Goal: Task Accomplishment & Management: Complete application form

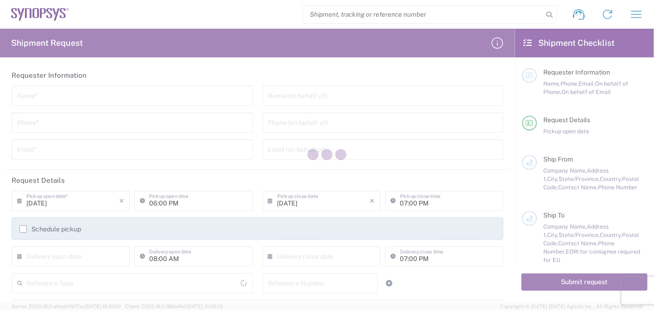
type input "[GEOGRAPHIC_DATA]"
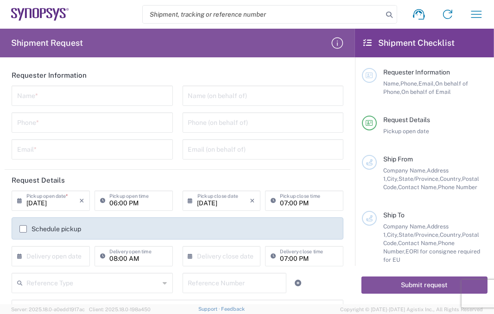
click at [76, 100] on input "text" at bounding box center [92, 95] width 150 height 16
paste input "[PERSON_NAME]"
type input "[PERSON_NAME]"
click at [44, 119] on input "tel" at bounding box center [92, 122] width 150 height 16
paste input "[PHONE_NUMBER]"
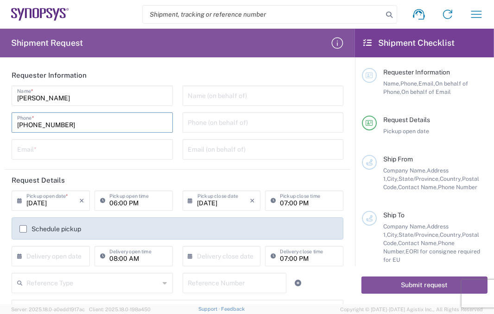
type input "[PHONE_NUMBER]"
click at [207, 122] on input "tel" at bounding box center [263, 122] width 150 height 16
paste input "[PHONE_NUMBER]"
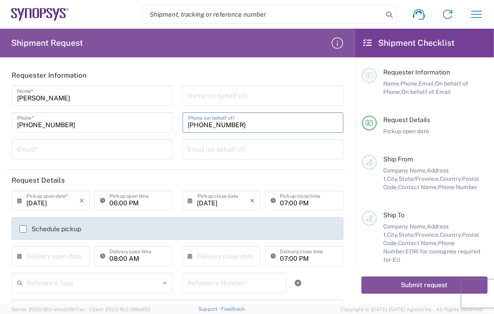
type input "[PHONE_NUMBER]"
click at [81, 149] on input "text" at bounding box center [92, 149] width 150 height 16
paste input "[EMAIL_ADDRESS][PERSON_NAME][DOMAIN_NAME]"
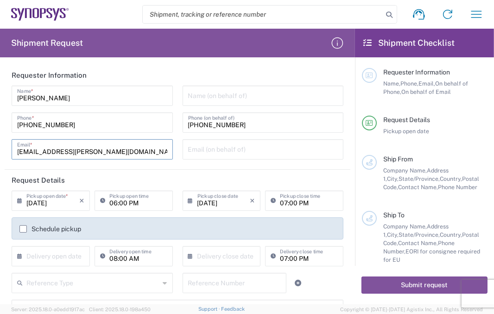
type input "[EMAIL_ADDRESS][PERSON_NAME][DOMAIN_NAME]"
click at [217, 147] on input "text" at bounding box center [263, 149] width 150 height 16
paste input "[EMAIL_ADDRESS][PERSON_NAME][DOMAIN_NAME]"
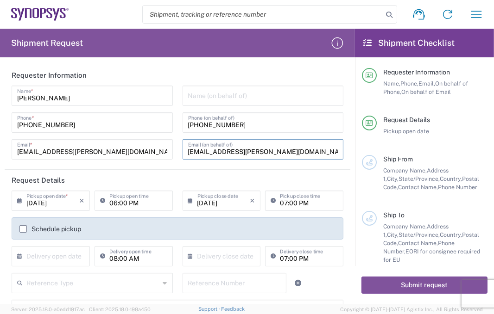
type input "[EMAIL_ADDRESS][PERSON_NAME][DOMAIN_NAME]"
click at [233, 106] on div "Name (on behalf of) [PHONE_NUMBER] Phone (on behalf of) [EMAIL_ADDRESS][PERSON_…" at bounding box center [262, 126] width 171 height 81
drag, startPoint x: 235, startPoint y: 100, endPoint x: 242, endPoint y: 99, distance: 6.6
click at [235, 100] on input "text" at bounding box center [263, 95] width 150 height 16
paste input "E-Elements Technology Co., Ltd"
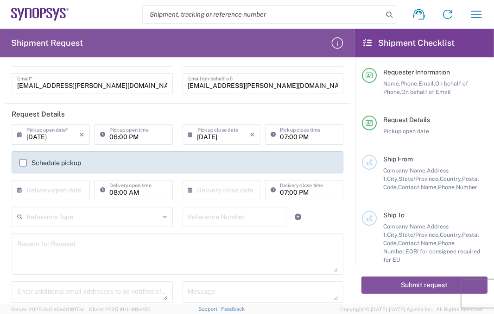
scroll to position [79, 0]
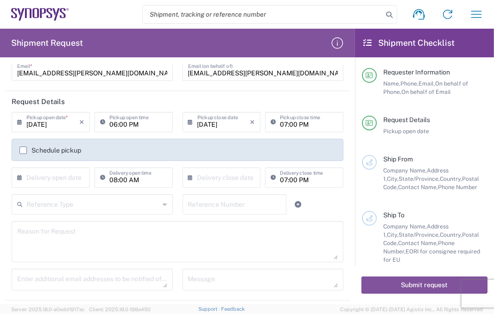
type input "E-Elements Technology Co., Ltd"
click at [156, 123] on input "06:00 PM" at bounding box center [138, 121] width 58 height 16
drag, startPoint x: 151, startPoint y: 125, endPoint x: 88, endPoint y: 125, distance: 63.9
click at [88, 125] on div "[DATE] × Pickup open date * Cancel Apply 06:00 PM Pickup open time" at bounding box center [92, 125] width 166 height 27
click at [250, 121] on icon "×" at bounding box center [252, 122] width 5 height 15
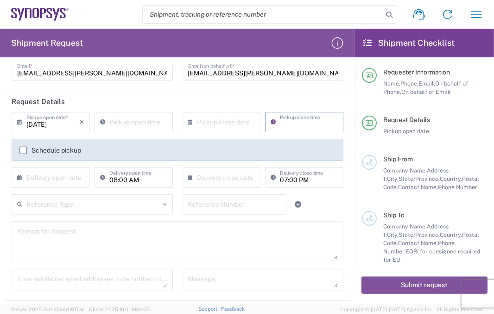
type input "07:00 PM"
click at [153, 179] on input "08:00 AM" at bounding box center [138, 177] width 58 height 16
type input ":00 AM"
drag, startPoint x: 130, startPoint y: 183, endPoint x: 11, endPoint y: 179, distance: 118.6
click at [18, 179] on div "× Delivery open date Cancel Apply :00 AM Delivery open time" at bounding box center [92, 181] width 166 height 27
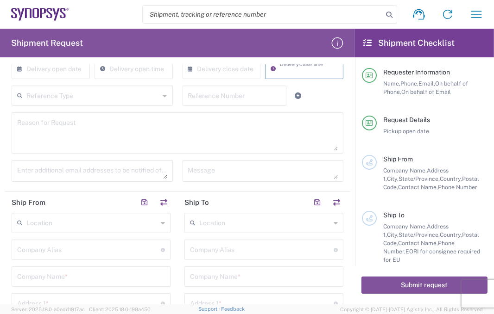
scroll to position [206, 0]
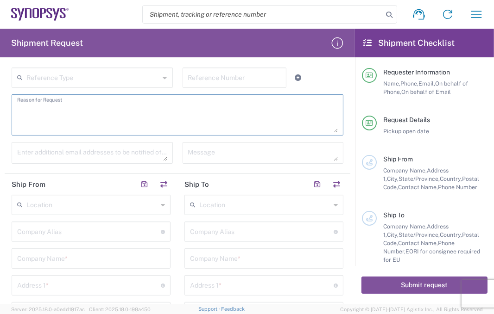
click at [168, 126] on textarea at bounding box center [177, 115] width 320 height 36
click at [137, 121] on textarea at bounding box center [177, 115] width 320 height 36
paste textarea "Shipment of 15 pcs of product SH100004216,model name HDMI_2_0_MGB2 to ALOM sub."
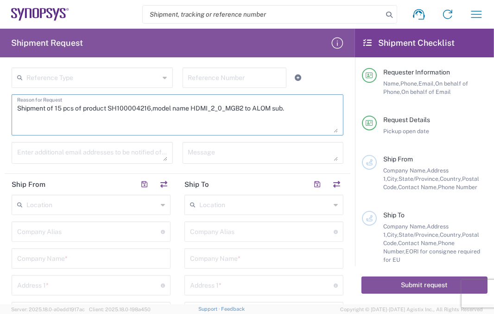
click at [61, 108] on textarea "Shipment of 15 pcs of product SH100004216,model name HDMI_2_0_MGB2 to ALOM sub." at bounding box center [177, 115] width 320 height 36
click at [58, 109] on textarea "Shipment of 15 pcs of product SH100004216,model name HDMI_2_0_MGB2 to ALOM sub." at bounding box center [177, 115] width 320 height 36
drag, startPoint x: 110, startPoint y: 109, endPoint x: 150, endPoint y: 109, distance: 40.3
click at [150, 109] on textarea "Shipment of 25 pcs of product SH100004216,model name HDMI_2_0_MGB2 to ALOM sub." at bounding box center [177, 115] width 320 height 36
paste textarea "7861"
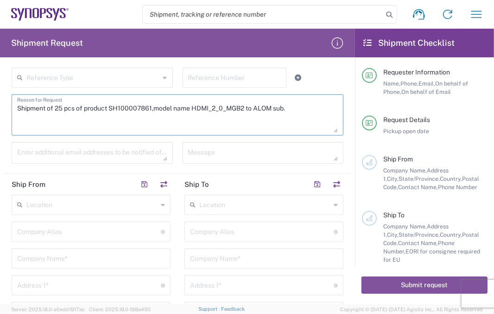
drag, startPoint x: 191, startPoint y: 108, endPoint x: 246, endPoint y: 107, distance: 55.1
click at [246, 107] on textarea "Shipment of 25 pcs of product SH100007861,model name HDMI_2_0_MGB2 to ALOM sub." at bounding box center [177, 115] width 320 height 36
paste textarea "UMR Card Panel Cover for B1(HAPS-200 1F)"
type textarea "Shipment of 25 pcs of product SH100007861,model name UMR Card Panel Cover for B…"
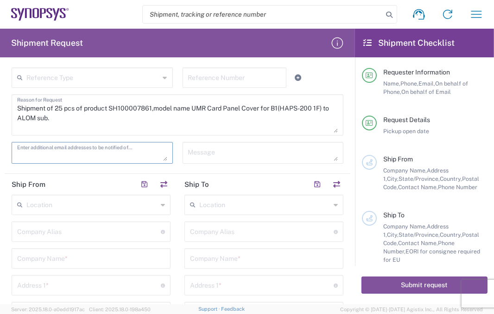
click at [60, 154] on textarea at bounding box center [92, 153] width 150 height 16
paste textarea "[EMAIL_ADDRESS][DOMAIN_NAME]"
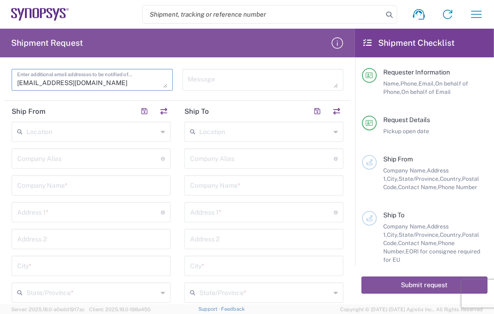
scroll to position [290, 0]
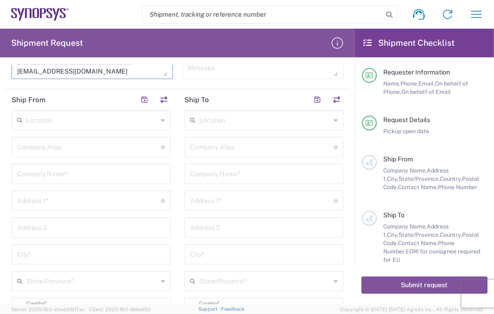
type textarea "[EMAIL_ADDRESS][DOMAIN_NAME]"
click at [256, 121] on input "text" at bounding box center [264, 120] width 131 height 16
paste input "US01 ALOM"
click at [238, 134] on span "US01 ALOM" at bounding box center [259, 139] width 154 height 14
type input "US01 ALOM"
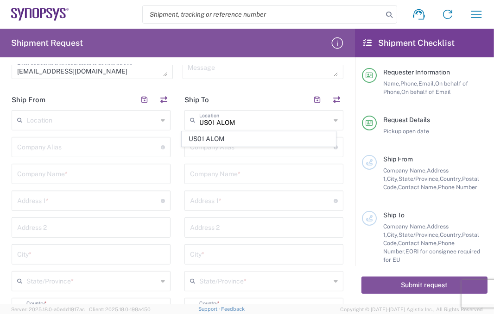
type input "Synopsys c/o ALOM"
type input "[STREET_ADDRESS]"
type input "Fremont"
type input "[US_STATE]"
type input "94539"
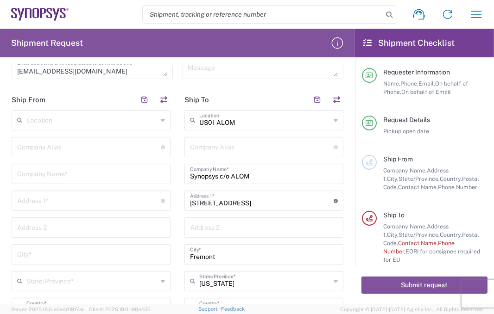
click at [59, 176] on input "text" at bounding box center [91, 173] width 148 height 16
paste input "E-Elements Technology Co., Ltd"
type input "E-Elements Technology Co., Ltd"
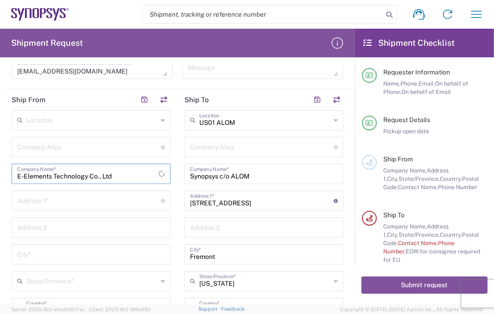
type input "E-Elements Technology Co., Ltd"
type input "[STREET_ADDRESS]"
type input "Neihu Dist., [GEOGRAPHIC_DATA], [GEOGRAPHIC_DATA] (R.O.C.)"
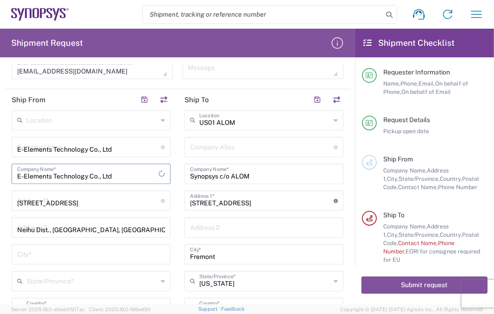
type input "[GEOGRAPHIC_DATA]"
type input "台灣"
type input "11491"
type input "0227918139"
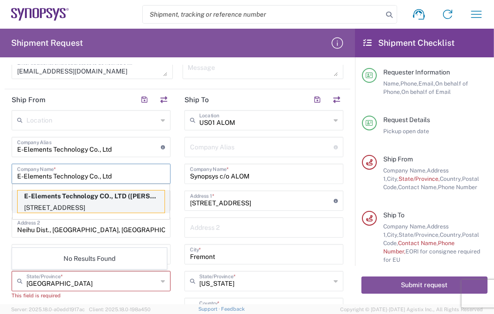
type input "E-Elements Technology Co., Ltd"
click at [102, 200] on p "E-Elements Technology CO., LTD ([PERSON_NAME])" at bounding box center [91, 197] width 147 height 12
type input "E-Elements Technology CO., LTD"
type input "[STREET_ADDRESS]"
type input "Taiwan R.O.C"
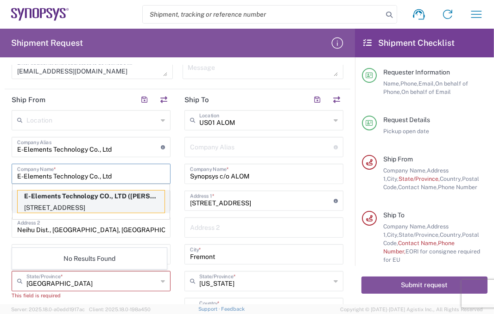
type input "[GEOGRAPHIC_DATA]"
type input "[PERSON_NAME]"
type input "886-2-2791-8139"
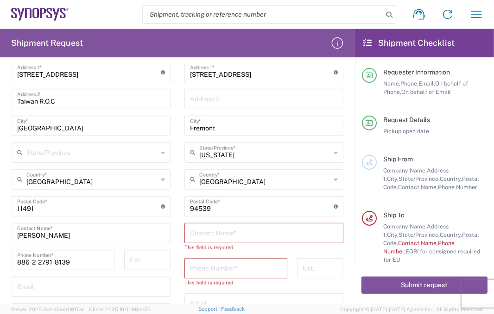
scroll to position [429, 0]
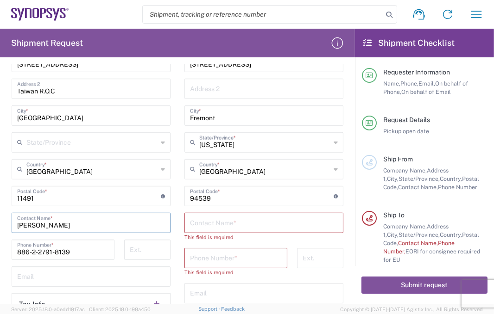
drag, startPoint x: 28, startPoint y: 226, endPoint x: 0, endPoint y: 222, distance: 27.6
click at [0, 222] on form "Requester Information [PERSON_NAME] Name * [PHONE_NUMBER] Phone * [EMAIL_ADDRES…" at bounding box center [177, 185] width 355 height 240
paste input "[PERSON_NAME]"
type input "[PERSON_NAME]"
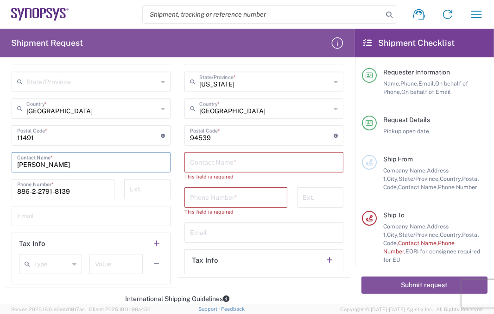
scroll to position [499, 0]
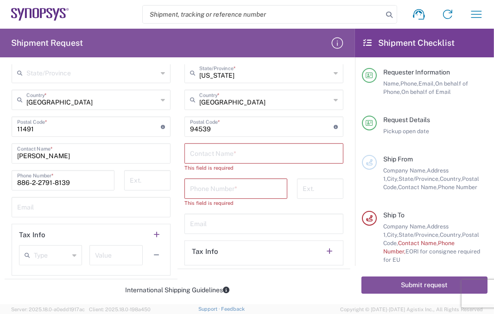
click at [79, 209] on input "text" at bounding box center [91, 207] width 148 height 16
paste input "[EMAIL_ADDRESS][DOMAIN_NAME]"
type input "[EMAIL_ADDRESS][DOMAIN_NAME]"
click at [244, 145] on input "text" at bounding box center [264, 153] width 148 height 16
paste input "[PERSON_NAME]"
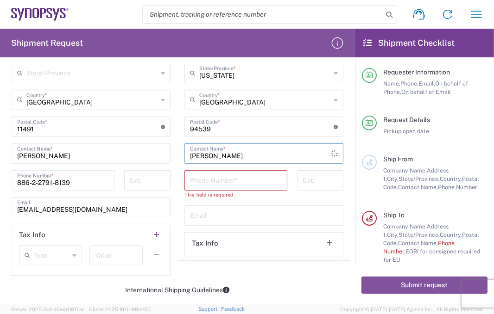
type input "[PERSON_NAME]"
click at [221, 175] on input "tel" at bounding box center [236, 180] width 92 height 16
paste input "[PHONE_NUMBER]"
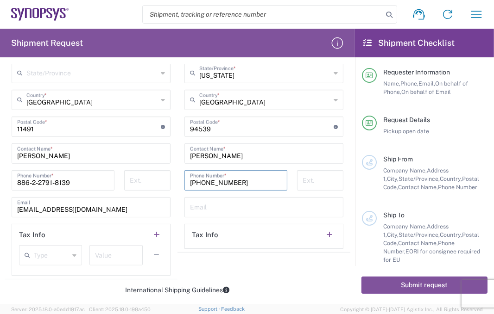
type input "[PHONE_NUMBER]"
click at [227, 212] on input "text" at bounding box center [264, 207] width 148 height 16
paste input "[EMAIL_ADDRESS][DOMAIN_NAME]"
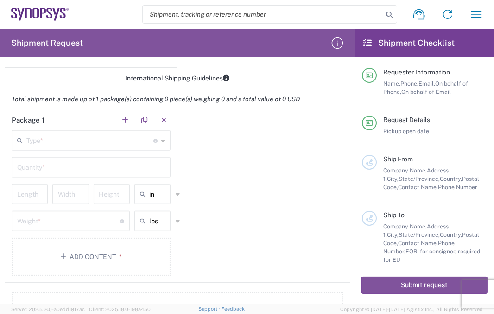
scroll to position [721, 0]
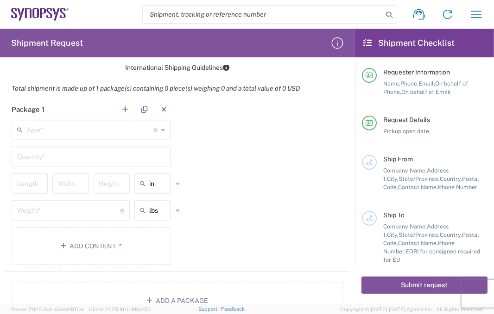
type input "[EMAIL_ADDRESS][DOMAIN_NAME]"
click at [92, 129] on input "text" at bounding box center [89, 129] width 127 height 16
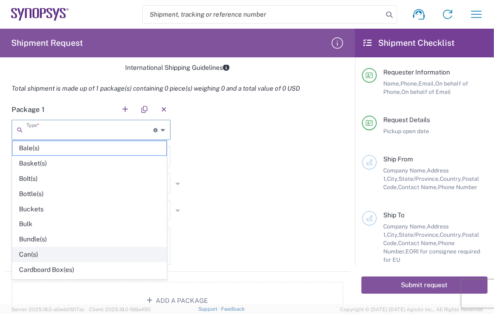
click at [31, 251] on span "Can(s)" at bounding box center [90, 255] width 154 height 14
type input "Can(s)"
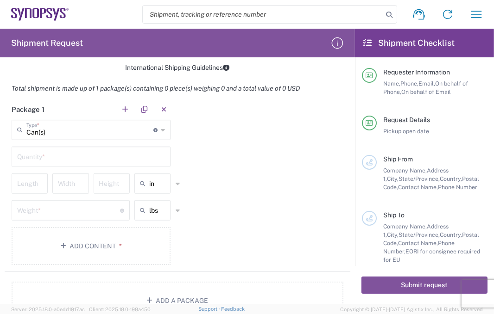
click at [77, 160] on input "text" at bounding box center [91, 156] width 148 height 16
type input "1"
click at [35, 185] on input "number" at bounding box center [29, 183] width 25 height 16
click at [153, 181] on input "text" at bounding box center [160, 183] width 23 height 15
click at [151, 217] on span "cm" at bounding box center [148, 217] width 33 height 14
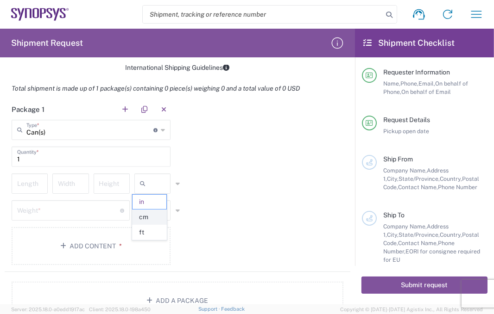
type input "cm"
click at [157, 212] on input "text" at bounding box center [160, 210] width 23 height 15
click at [150, 240] on span "kgs" at bounding box center [148, 244] width 33 height 14
type input "kgs"
click at [28, 182] on input "number" at bounding box center [29, 183] width 25 height 16
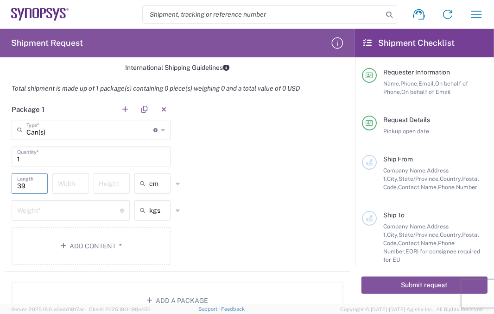
type input "39"
click at [72, 183] on input "number" at bounding box center [70, 183] width 25 height 16
type input "34"
click at [121, 183] on input "number" at bounding box center [111, 183] width 25 height 16
type input "29"
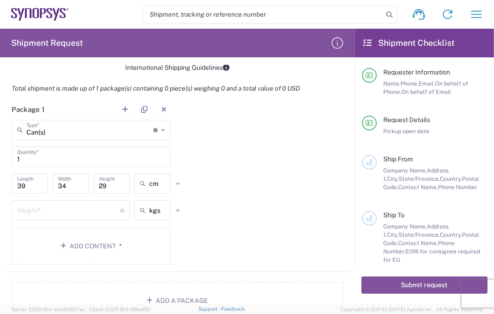
click at [73, 199] on main "Can(s) Type * Material used to package goods Bale(s) Basket(s) Bolt(s) Bottle(s…" at bounding box center [91, 194] width 173 height 149
click at [72, 204] on input "number" at bounding box center [68, 210] width 103 height 16
type input "2.7"
click at [53, 236] on button "Add Content *" at bounding box center [91, 246] width 159 height 38
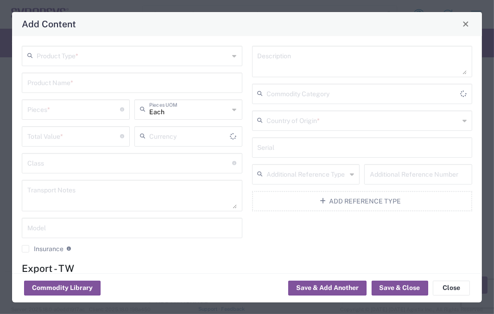
type input "US Dollar"
click at [101, 61] on input "text" at bounding box center [133, 55] width 193 height 16
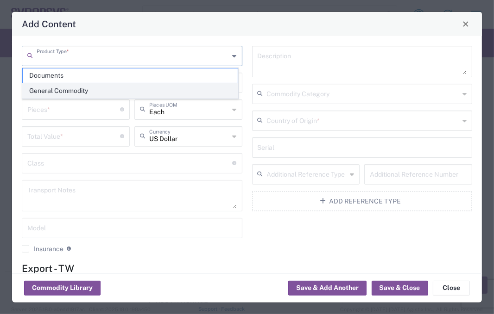
click at [158, 93] on span "General Commodity" at bounding box center [130, 91] width 215 height 14
type input "General Commodity"
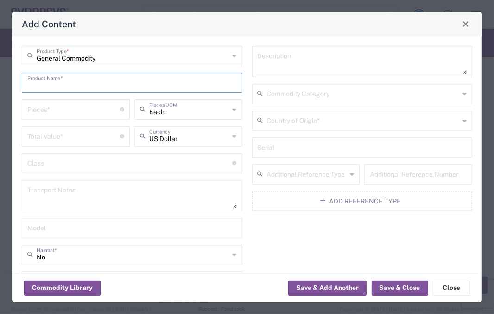
click at [29, 82] on input "text" at bounding box center [131, 82] width 209 height 16
paste input "UMR Card Panel Cover for B1(HAPS-200 1F)"
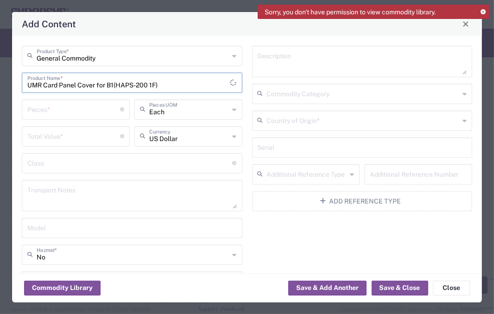
type input "UMR Card Panel Cover for B1(HAPS-200 1F)"
click at [99, 113] on input "number" at bounding box center [73, 109] width 93 height 16
type input "25"
click at [88, 130] on input "number" at bounding box center [73, 136] width 93 height 16
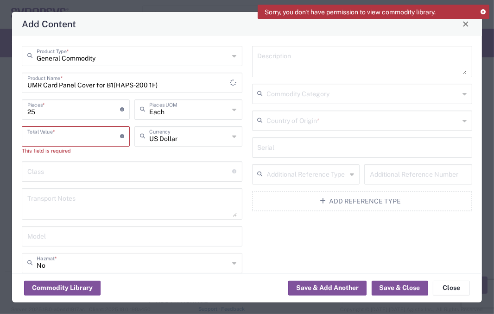
click at [75, 136] on input "number" at bounding box center [73, 136] width 93 height 16
type input "650"
click at [82, 169] on input "text" at bounding box center [129, 163] width 205 height 16
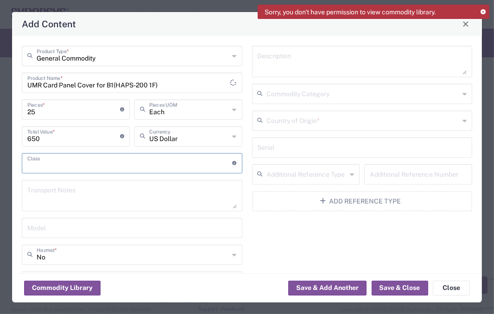
click at [80, 192] on textarea at bounding box center [131, 196] width 209 height 26
click at [49, 187] on textarea at bounding box center [131, 196] width 209 height 26
paste textarea "The shipment is transported by KWE using air freight."
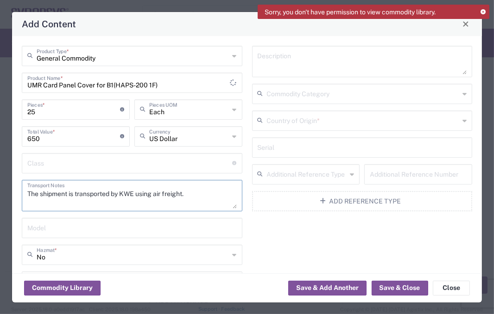
type textarea "The shipment is transported by KWE using air freight."
drag, startPoint x: 473, startPoint y: 103, endPoint x: 472, endPoint y: 113, distance: 10.2
click at [472, 113] on div "General Commodity Product Type * UMR Card Panel Cover for B1(HAPS-200 1F) Produ…" at bounding box center [247, 155] width 470 height 238
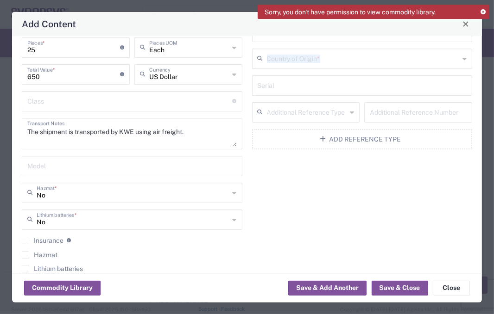
scroll to position [0, 0]
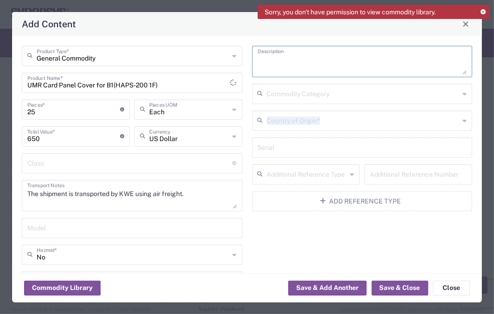
click at [356, 49] on textarea at bounding box center [361, 62] width 209 height 26
click at [418, 116] on input "text" at bounding box center [363, 120] width 193 height 16
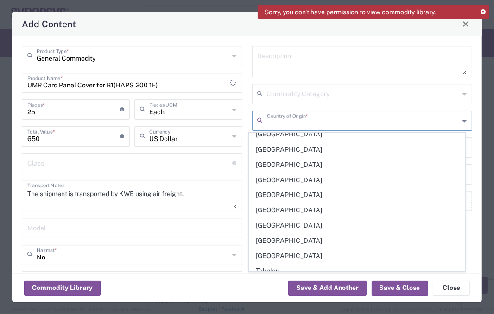
scroll to position [3192, 0]
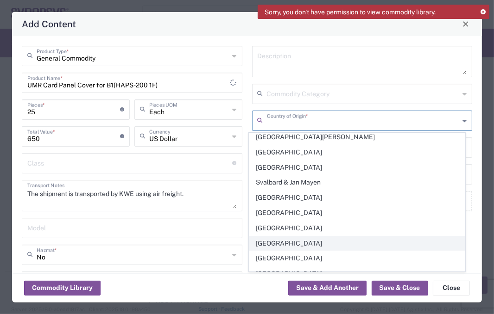
click at [344, 237] on span "[GEOGRAPHIC_DATA]" at bounding box center [356, 244] width 215 height 14
type input "[GEOGRAPHIC_DATA]"
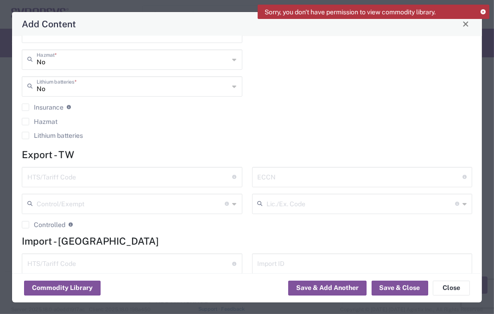
scroll to position [197, 0]
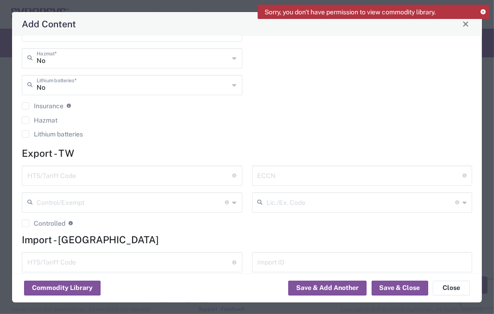
click at [67, 267] on input "text" at bounding box center [129, 262] width 205 height 16
drag, startPoint x: 69, startPoint y: 263, endPoint x: 58, endPoint y: 173, distance: 91.0
click at [58, 173] on input "text" at bounding box center [129, 175] width 205 height 16
paste input "[PHONE_NUMBER]"
type input "[PHONE_NUMBER]"
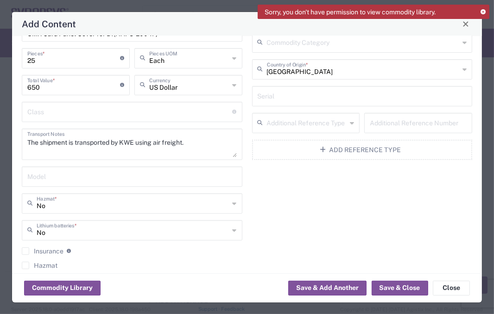
scroll to position [51, 0]
click at [409, 283] on button "Save & Close" at bounding box center [399, 288] width 56 height 15
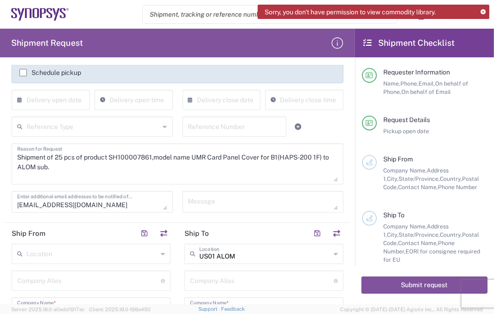
scroll to position [152, 0]
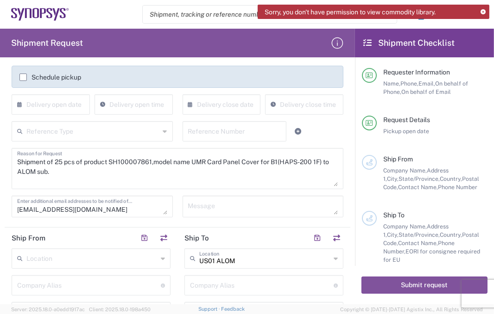
click at [133, 172] on textarea "Shipment of 25 pcs of product SH100007861,model name UMR Card Panel Cover for B…" at bounding box center [177, 169] width 320 height 36
paste textarea "590050319675"
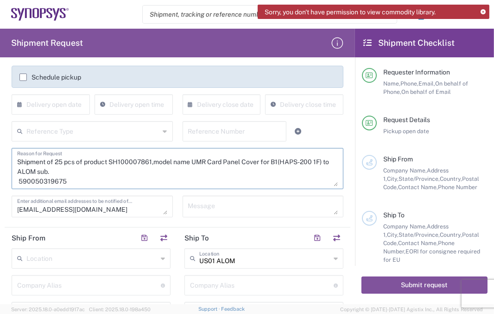
click at [18, 181] on textarea "Shipment of 25 pcs of product SH100007861,model name UMR Card Panel Cover for B…" at bounding box center [177, 169] width 320 height 36
paste textarea "KWE Tracking No:"
click at [18, 180] on textarea "Shipment of 25 pcs of product SH100007861,model name UMR Card Panel Cover for B…" at bounding box center [177, 169] width 320 height 36
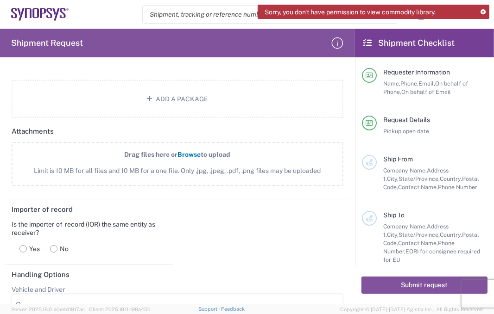
scroll to position [984, 0]
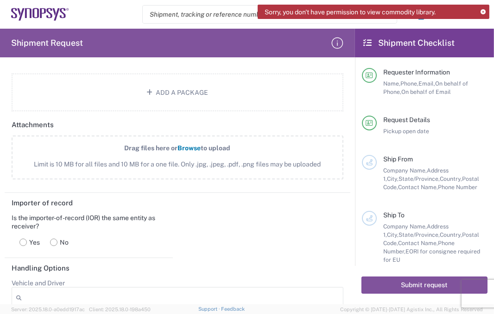
type textarea "Shipment of 25 pcs of product SH100007861,model name UMR Card Panel Cover for B…"
click at [222, 166] on span "Limit is 10 MB for all files and 10 MB for a one file. Only .jpg, .jpeg, .pdf, …" at bounding box center [177, 165] width 291 height 10
click at [0, 0] on input "Drag files here or Browse to upload Limit is 10 MB for all files and 10 MB for …" at bounding box center [0, 0] width 0 height 0
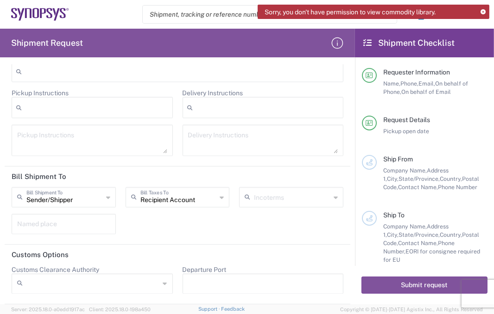
scroll to position [1246, 0]
click at [384, 280] on button "Submit request" at bounding box center [424, 285] width 126 height 17
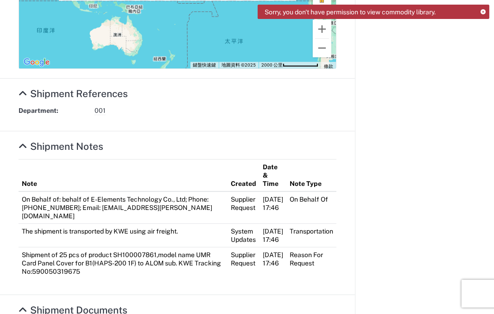
scroll to position [531, 0]
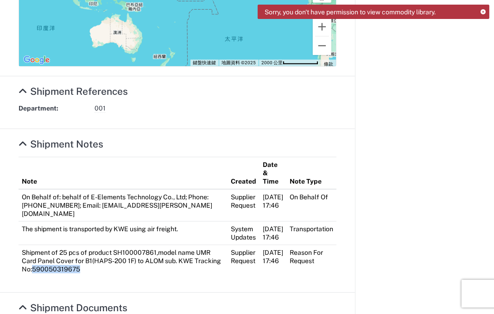
drag, startPoint x: 76, startPoint y: 291, endPoint x: 123, endPoint y: 291, distance: 46.8
click at [123, 277] on td "Shipment of 25 pcs of product SH100007861,model name UMR Card Panel Cover for B…" at bounding box center [123, 261] width 209 height 32
copy td "590050319675"
